Goal: Task Accomplishment & Management: Use online tool/utility

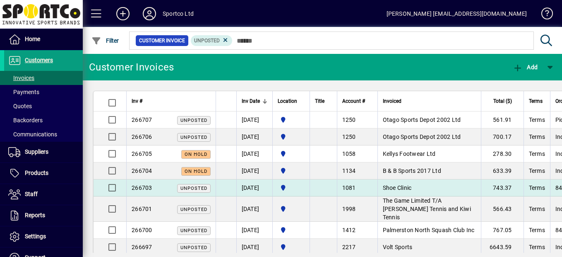
click at [258, 185] on td "[DATE]" at bounding box center [254, 187] width 36 height 17
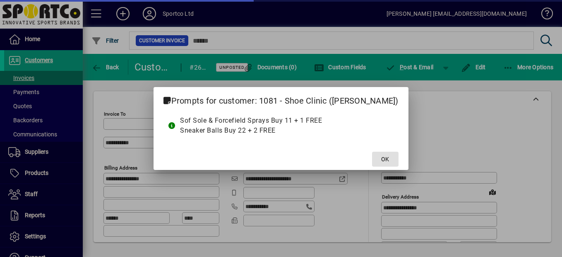
type input "**********"
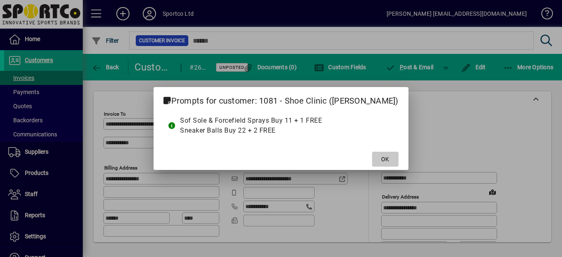
click at [381, 161] on span "OK" at bounding box center [385, 159] width 8 height 9
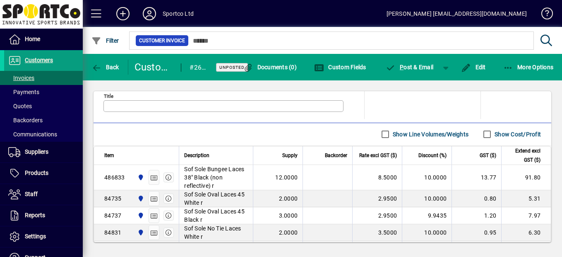
scroll to position [431, 0]
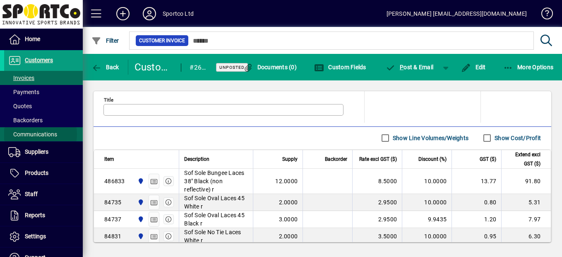
click at [32, 134] on span "Communications" at bounding box center [32, 134] width 49 height 7
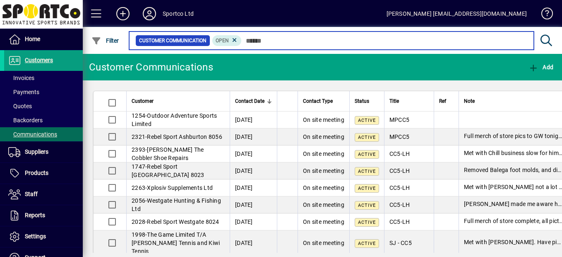
scroll to position [41, 0]
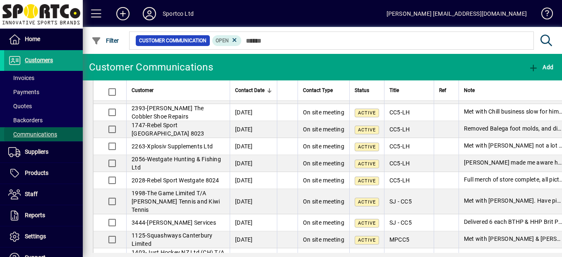
click at [48, 134] on span "Communications" at bounding box center [32, 134] width 49 height 7
